Goal: Information Seeking & Learning: Learn about a topic

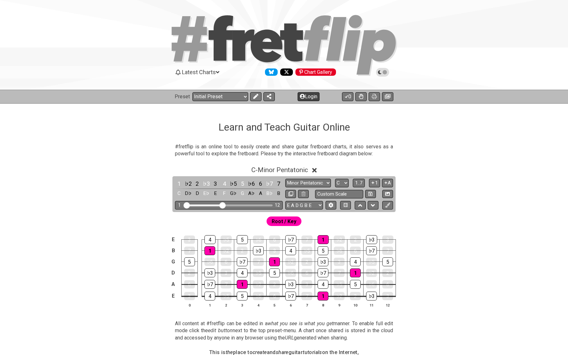
click at [303, 93] on button "Login" at bounding box center [309, 96] width 22 height 9
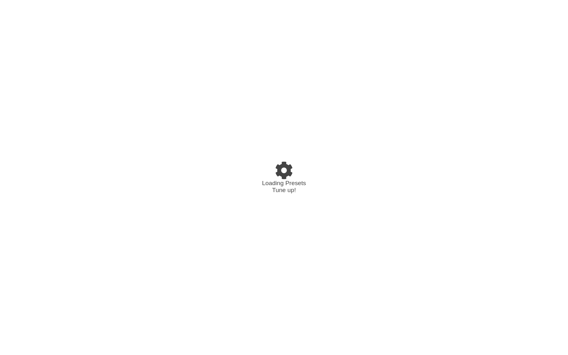
select select "C"
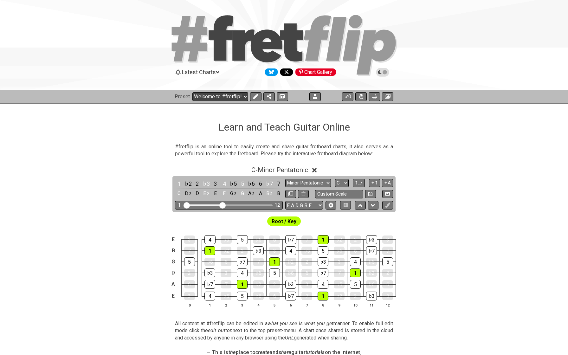
click at [235, 99] on select "Welcome to #fretflip! Initial Preset Custom Preset Minor Pentatonic Major Penta…" at bounding box center [220, 96] width 56 height 9
click at [316, 96] on icon at bounding box center [315, 96] width 4 height 5
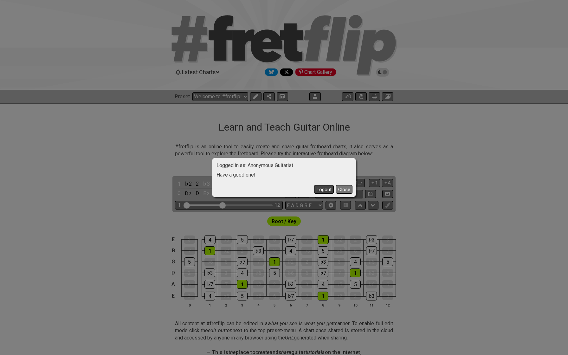
click at [322, 194] on button "Logout" at bounding box center [324, 189] width 20 height 9
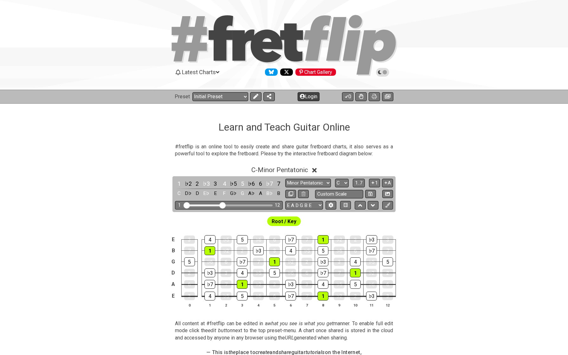
click at [306, 99] on button "Login" at bounding box center [309, 96] width 22 height 9
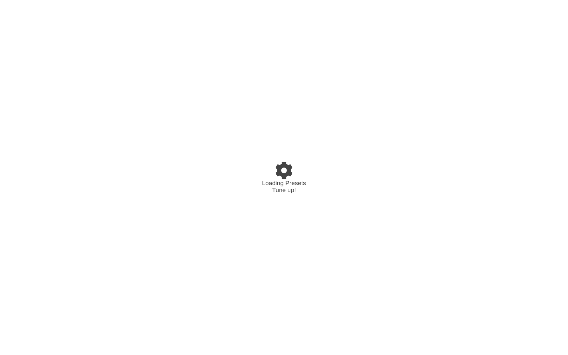
select select "C"
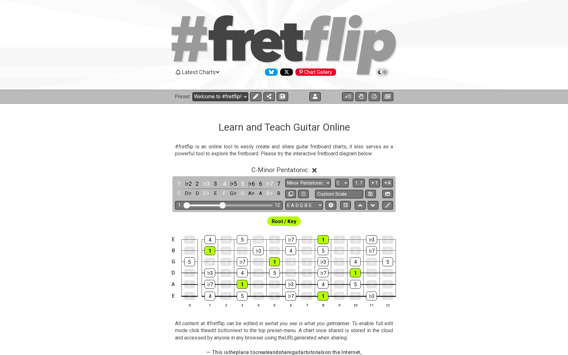
click at [222, 93] on select "Welcome to #fretflip! Initial Preset Custom Preset 3:2 System Minor Pentatonic …" at bounding box center [220, 96] width 56 height 9
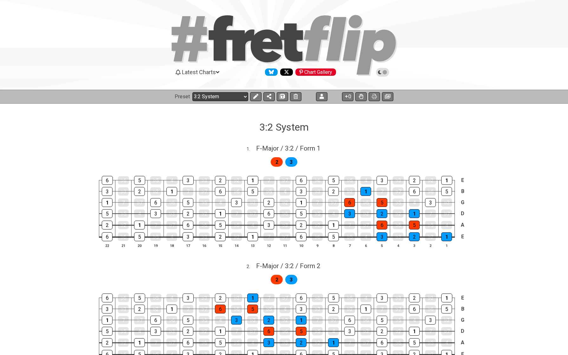
click at [243, 99] on select "Welcome to #fretflip! Initial Preset Custom Preset 3:2 System Minor Pentatonic …" at bounding box center [220, 96] width 56 height 9
click at [220, 99] on select "Welcome to #fretflip! Initial Preset Custom Preset 3:2 System Minor Pentatonic …" at bounding box center [220, 96] width 56 height 9
click at [389, 95] on icon at bounding box center [388, 96] width 6 height 5
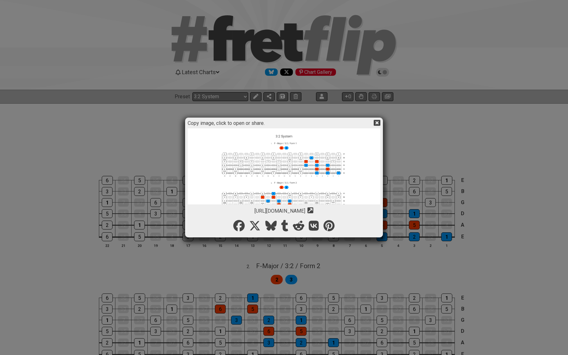
click at [273, 170] on img at bounding box center [284, 215] width 193 height 174
click at [376, 123] on icon at bounding box center [377, 123] width 7 height 6
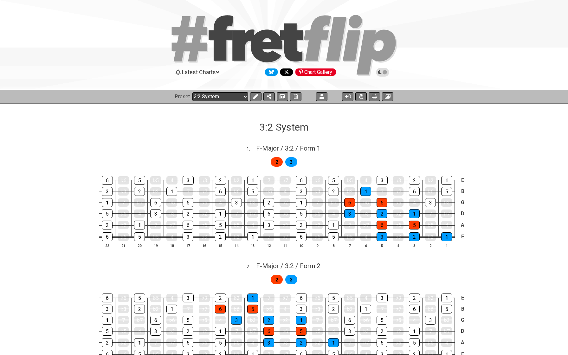
click at [220, 97] on select "Welcome to #fretflip! Initial Preset Custom Preset 3:2 System Minor Pentatonic …" at bounding box center [220, 96] width 56 height 9
select select "/scale-degrees-and-intervals"
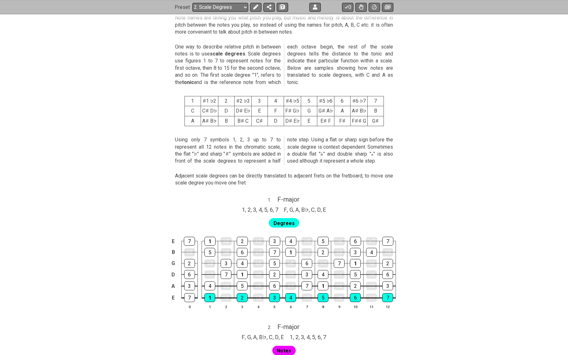
scroll to position [245, 0]
